Goal: Task Accomplishment & Management: Complete application form

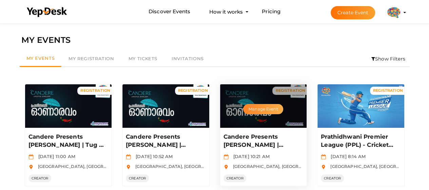
click at [261, 107] on button "Manage Event" at bounding box center [263, 109] width 40 height 10
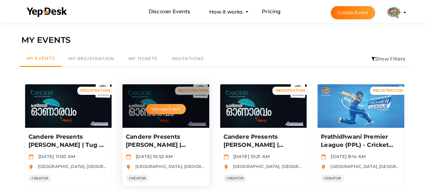
click at [176, 109] on button "Manage Event" at bounding box center [166, 109] width 40 height 10
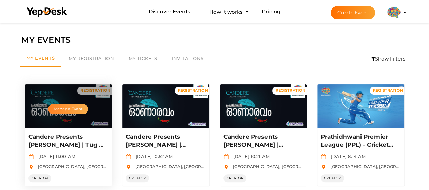
click at [73, 109] on button "Manage Event" at bounding box center [68, 109] width 40 height 10
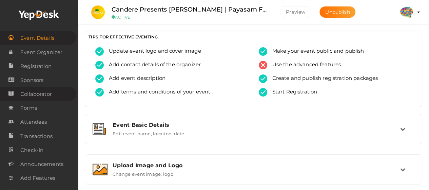
click at [27, 92] on span "Collaborator" at bounding box center [36, 94] width 32 height 14
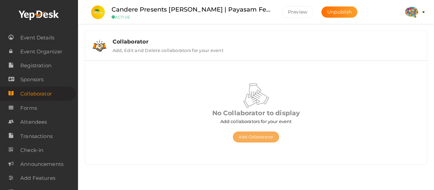
click at [270, 133] on button "Add Collaborator" at bounding box center [256, 136] width 46 height 11
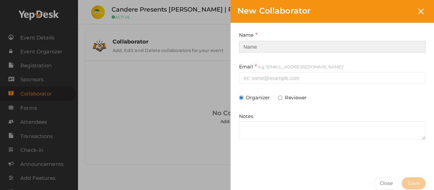
click at [285, 46] on input at bounding box center [332, 47] width 187 height 12
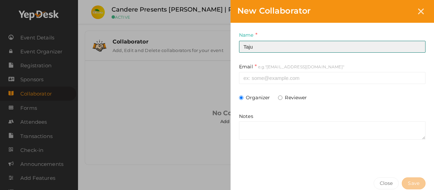
type input "Taju"
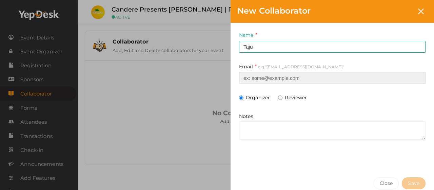
paste input "tajujoseph@gmail.com"
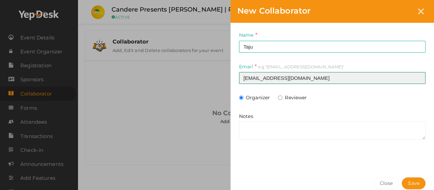
type input "tajujoseph@gmail.com"
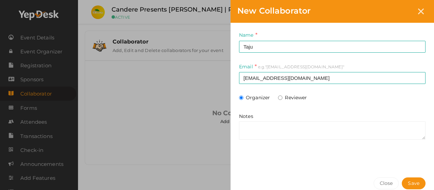
click at [302, 98] on label "Reviewer" at bounding box center [292, 97] width 29 height 7
click at [283, 98] on input "Reviewer" at bounding box center [280, 97] width 4 height 4
radio input "true"
radio input "false"
click at [408, 182] on span "Save" at bounding box center [414, 183] width 12 height 7
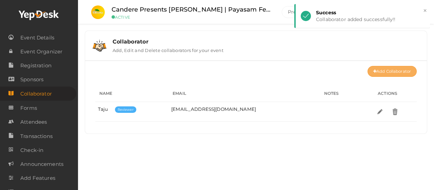
click at [400, 71] on link "Add Collaborator" at bounding box center [392, 71] width 49 height 11
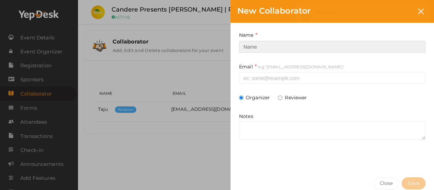
click at [333, 43] on input at bounding box center [332, 47] width 187 height 12
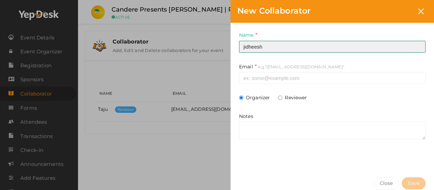
type input "Jidheesh"
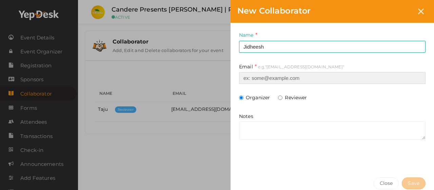
click at [261, 79] on input at bounding box center [332, 78] width 187 height 12
paste input "[EMAIL_ADDRESS][DOMAIN_NAME]"
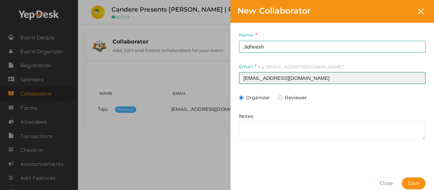
type input "[EMAIL_ADDRESS][DOMAIN_NAME]"
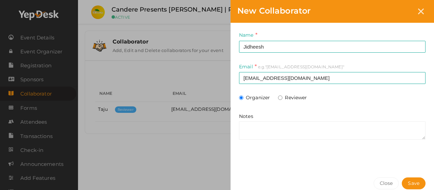
click at [297, 99] on label "Reviewer" at bounding box center [292, 97] width 29 height 7
click at [283, 99] on input "Reviewer" at bounding box center [280, 97] width 4 height 4
radio input "true"
radio input "false"
click at [408, 182] on span "Save" at bounding box center [414, 183] width 12 height 7
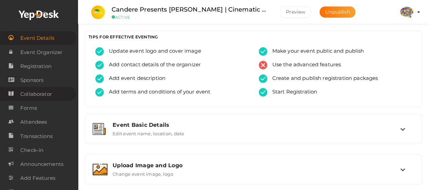
click at [50, 93] on span "Collaborator" at bounding box center [36, 94] width 32 height 14
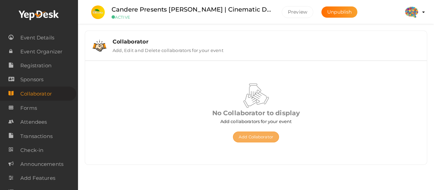
click at [253, 138] on button "Add Collaborator" at bounding box center [256, 136] width 46 height 11
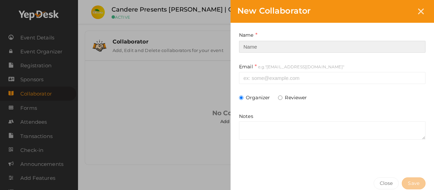
click at [311, 48] on input at bounding box center [332, 47] width 187 height 12
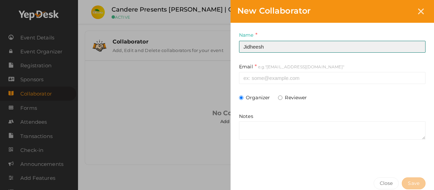
type input "Jidheesh"
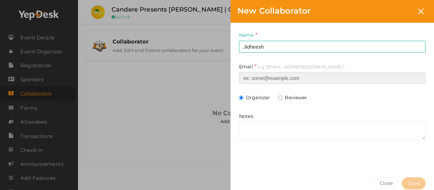
paste input "[EMAIL_ADDRESS][DOMAIN_NAME]"
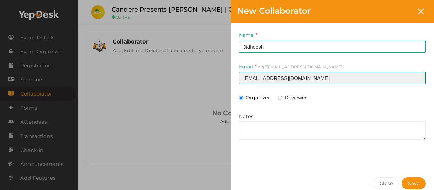
type input "[EMAIL_ADDRESS][DOMAIN_NAME]"
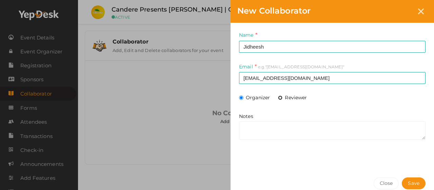
click at [280, 97] on input "Reviewer" at bounding box center [280, 97] width 4 height 4
radio input "true"
radio input "false"
click at [410, 182] on span "Save" at bounding box center [414, 183] width 12 height 7
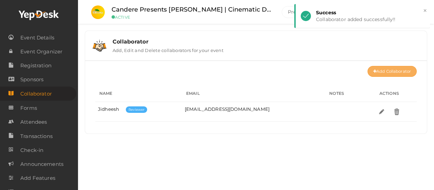
click at [398, 69] on link "Add Collaborator" at bounding box center [392, 71] width 49 height 11
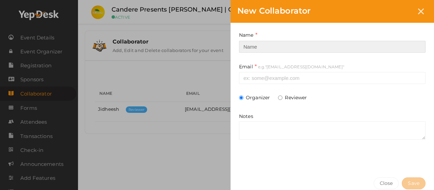
click at [268, 45] on input at bounding box center [332, 47] width 187 height 12
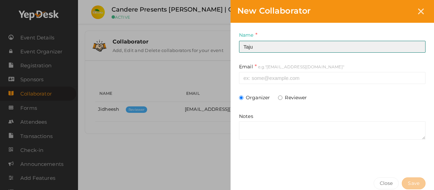
type input "Taju"
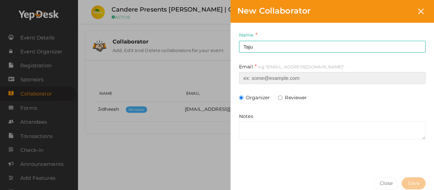
paste input "[EMAIL_ADDRESS][DOMAIN_NAME]"
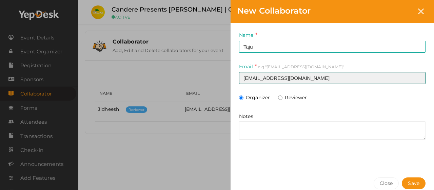
type input "[EMAIL_ADDRESS][DOMAIN_NAME]"
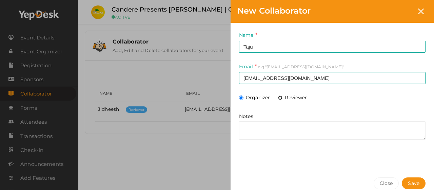
click at [280, 97] on input "Reviewer" at bounding box center [280, 97] width 4 height 4
radio input "true"
radio input "false"
click at [408, 182] on span "Save" at bounding box center [414, 183] width 12 height 7
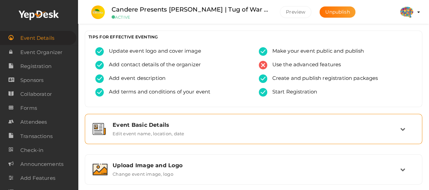
click at [170, 127] on div "Event Basic Details" at bounding box center [257, 125] width 288 height 6
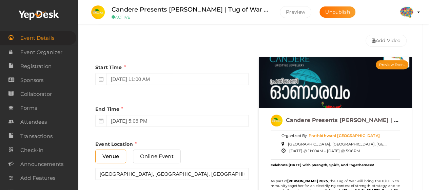
scroll to position [204, 0]
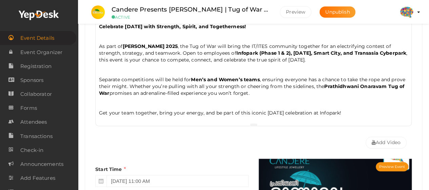
click at [393, 57] on p "As part of Prathidhwani Onaravam 2025 , the Tug of War will bring the IT/ITES c…" at bounding box center [253, 53] width 309 height 20
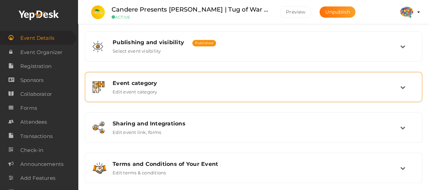
scroll to position [570, 0]
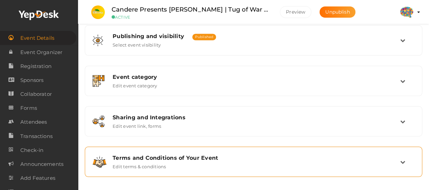
click at [263, 154] on div "Terms and Conditions of Your Event" at bounding box center [257, 157] width 288 height 6
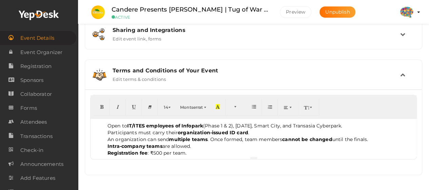
scroll to position [257, 0]
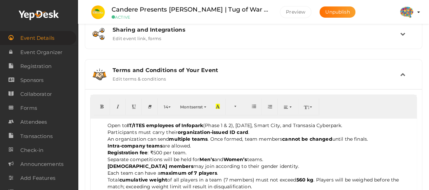
drag, startPoint x: 411, startPoint y: 155, endPoint x: 409, endPoint y: 200, distance: 45.2
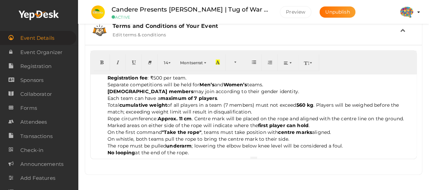
scroll to position [32, 0]
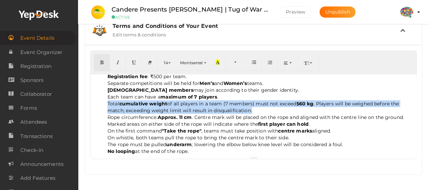
drag, startPoint x: 257, startPoint y: 109, endPoint x: 109, endPoint y: 102, distance: 148.2
click at [109, 102] on li "Total cumulative weight of all players in a team (7 members) must not exceed 56…" at bounding box center [261, 107] width 306 height 14
copy span "Total cumulative weight of all players in a team (7 members) must not exceed 56…"
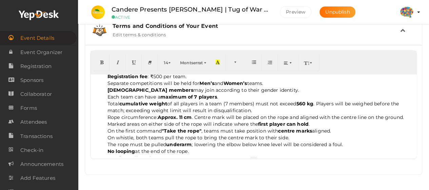
click at [189, 97] on b "maximum of 7 players" at bounding box center [189, 97] width 57 height 6
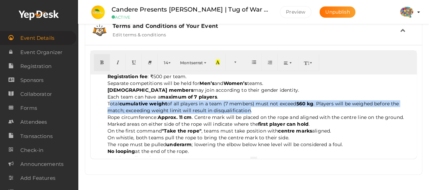
drag, startPoint x: 110, startPoint y: 104, endPoint x: 248, endPoint y: 108, distance: 138.2
click at [248, 108] on span "Total cumulative weight of all players in a team (7 members) must not exceed 56…" at bounding box center [254, 106] width 292 height 13
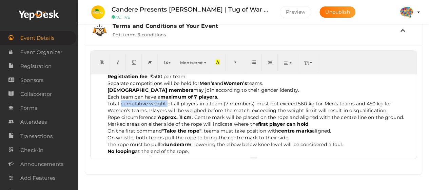
drag, startPoint x: 120, startPoint y: 101, endPoint x: 168, endPoint y: 99, distance: 47.5
click at [168, 100] on span "Total cumulative weight of all players in a team (7 members) must not exceed 56…" at bounding box center [250, 106] width 284 height 13
drag, startPoint x: 299, startPoint y: 101, endPoint x: 333, endPoint y: 101, distance: 34.3
click at [333, 101] on span "Total cumulative weight of all players in a team (7 members) must not exceed 56…" at bounding box center [250, 106] width 284 height 13
click at [369, 102] on span "Total cumulative weight of all players in a team (7 members) must not exceed 56…" at bounding box center [250, 106] width 284 height 13
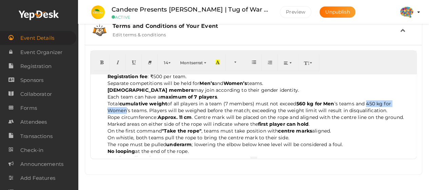
click at [126, 110] on span "Total cumulative weight of all players in a team (7 members) must not exceed 56…" at bounding box center [250, 106] width 284 height 13
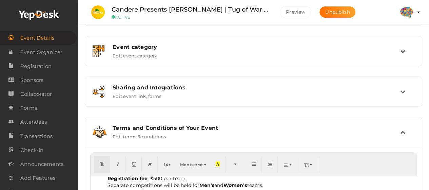
scroll to position [199, 0]
click at [40, 95] on span "Collaborator" at bounding box center [36, 94] width 32 height 14
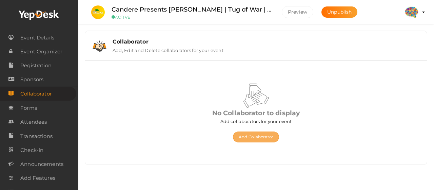
click at [259, 140] on button "Add Collaborator" at bounding box center [256, 136] width 46 height 11
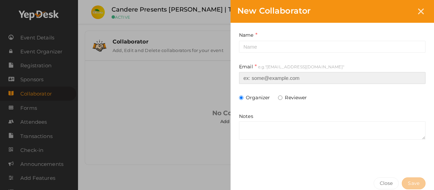
click at [259, 80] on input at bounding box center [332, 78] width 187 height 12
paste input "[EMAIL_ADDRESS][DOMAIN_NAME]"
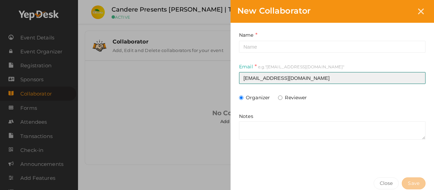
type input "[EMAIL_ADDRESS][DOMAIN_NAME]"
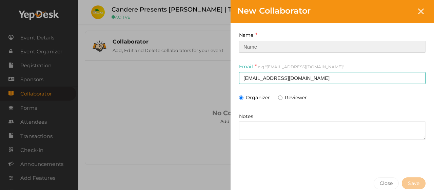
click at [274, 48] on input at bounding box center [332, 47] width 187 height 12
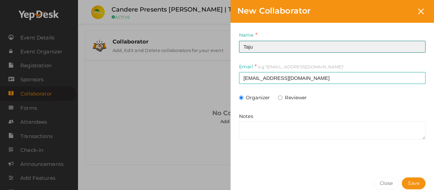
type input "Taju"
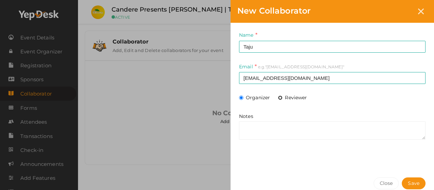
click at [281, 96] on input "Reviewer" at bounding box center [280, 97] width 4 height 4
radio input "true"
radio input "false"
click at [405, 178] on button "Save" at bounding box center [414, 183] width 24 height 12
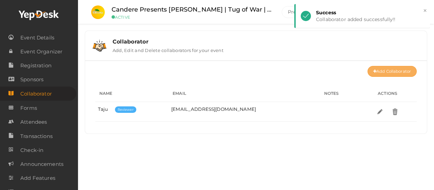
click at [402, 72] on link "Add Collaborator" at bounding box center [392, 71] width 49 height 11
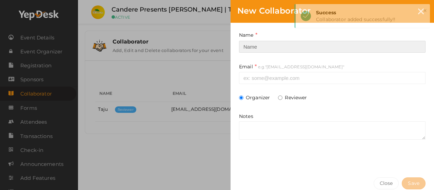
click at [321, 48] on input at bounding box center [332, 47] width 187 height 12
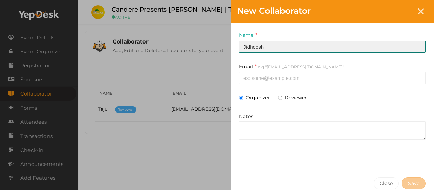
type input "Jidheesh"
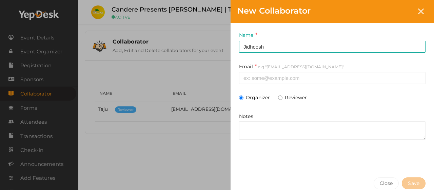
click at [286, 97] on label "Reviewer" at bounding box center [292, 97] width 29 height 7
click at [283, 97] on input "Reviewer" at bounding box center [280, 97] width 4 height 4
radio input "true"
radio input "false"
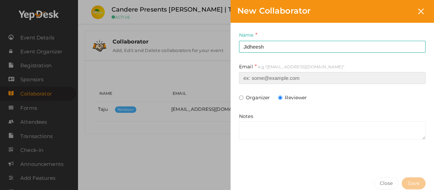
click at [294, 79] on input at bounding box center [332, 78] width 187 height 12
click at [249, 76] on input at bounding box center [332, 78] width 187 height 12
paste input "[EMAIL_ADDRESS][DOMAIN_NAME]"
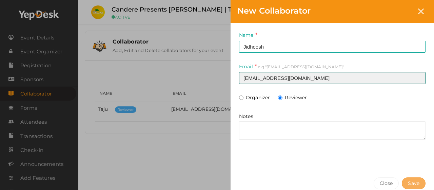
type input "[EMAIL_ADDRESS][DOMAIN_NAME]"
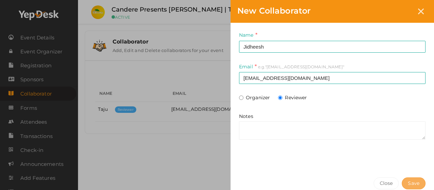
click at [409, 181] on span "Save" at bounding box center [414, 183] width 12 height 7
